Goal: Contribute content

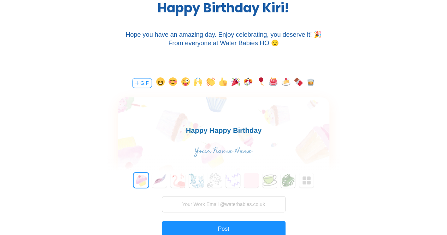
click at [266, 131] on body "Happy Happy Birthday" at bounding box center [223, 130] width 211 height 11
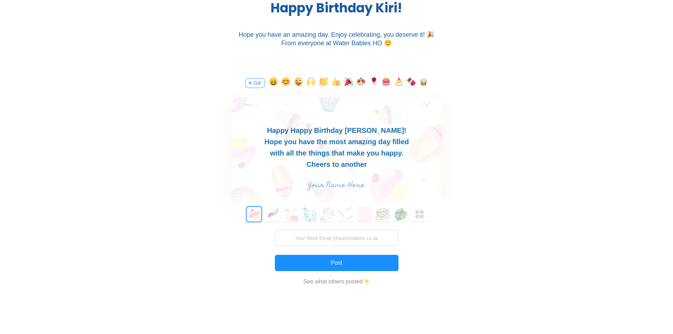
click at [368, 169] on div "Cheers to another" at bounding box center [336, 164] width 211 height 11
click at [348, 82] on button "button" at bounding box center [348, 82] width 8 height 11
click at [386, 82] on button "button" at bounding box center [386, 82] width 8 height 11
click at [325, 184] on input "text" at bounding box center [336, 185] width 159 height 14
type input "[PERSON_NAME]"
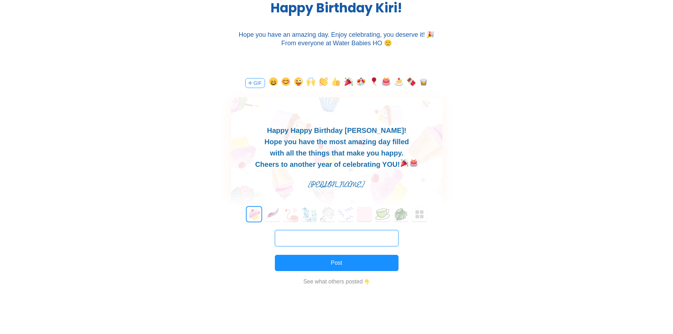
click at [309, 234] on input "text" at bounding box center [337, 238] width 124 height 16
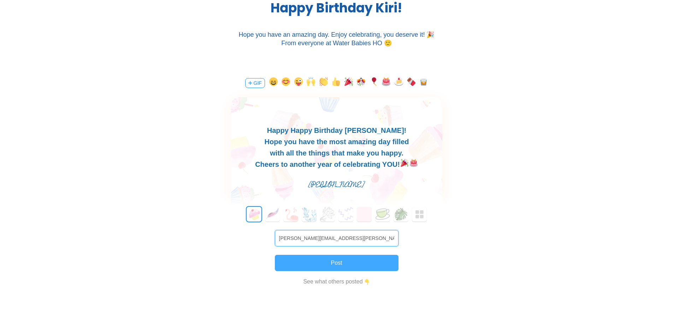
type input "[PERSON_NAME][EMAIL_ADDRESS][PERSON_NAME][DOMAIN_NAME]"
click at [337, 234] on button "Post" at bounding box center [337, 263] width 124 height 16
